Goal: Information Seeking & Learning: Learn about a topic

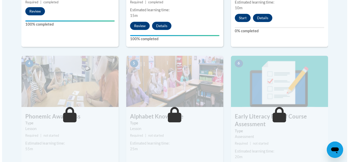
scroll to position [257, 0]
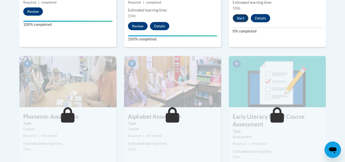
click at [243, 21] on button "Start" at bounding box center [241, 18] width 16 height 8
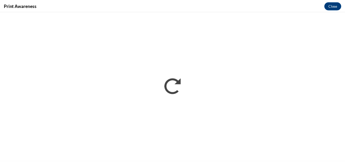
scroll to position [257, 0]
